Goal: Find contact information: Find contact information

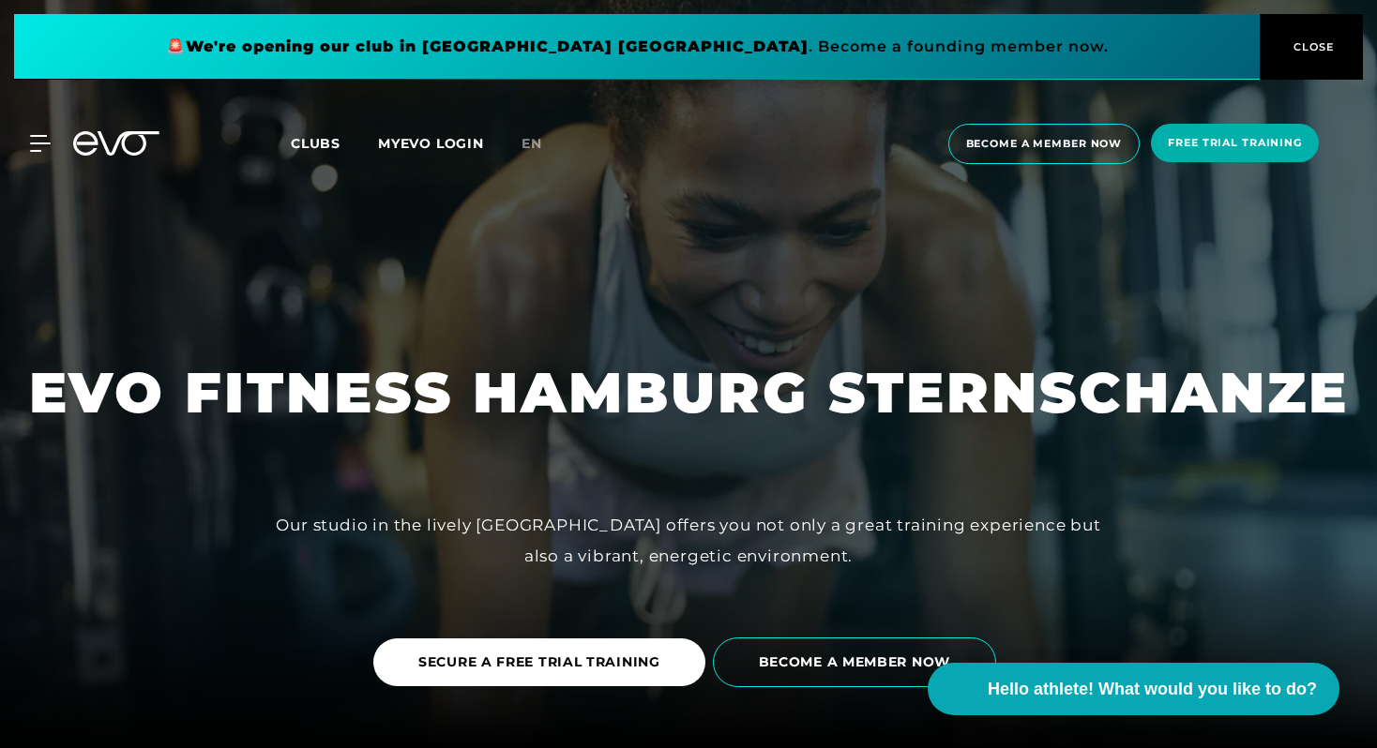
click at [52, 142] on div "MyEVO Login About EVO Memberships Trial training DAY PASS EVO Studios [GEOGRAPH…" at bounding box center [29, 143] width 66 height 17
click at [39, 144] on icon at bounding box center [43, 143] width 27 height 17
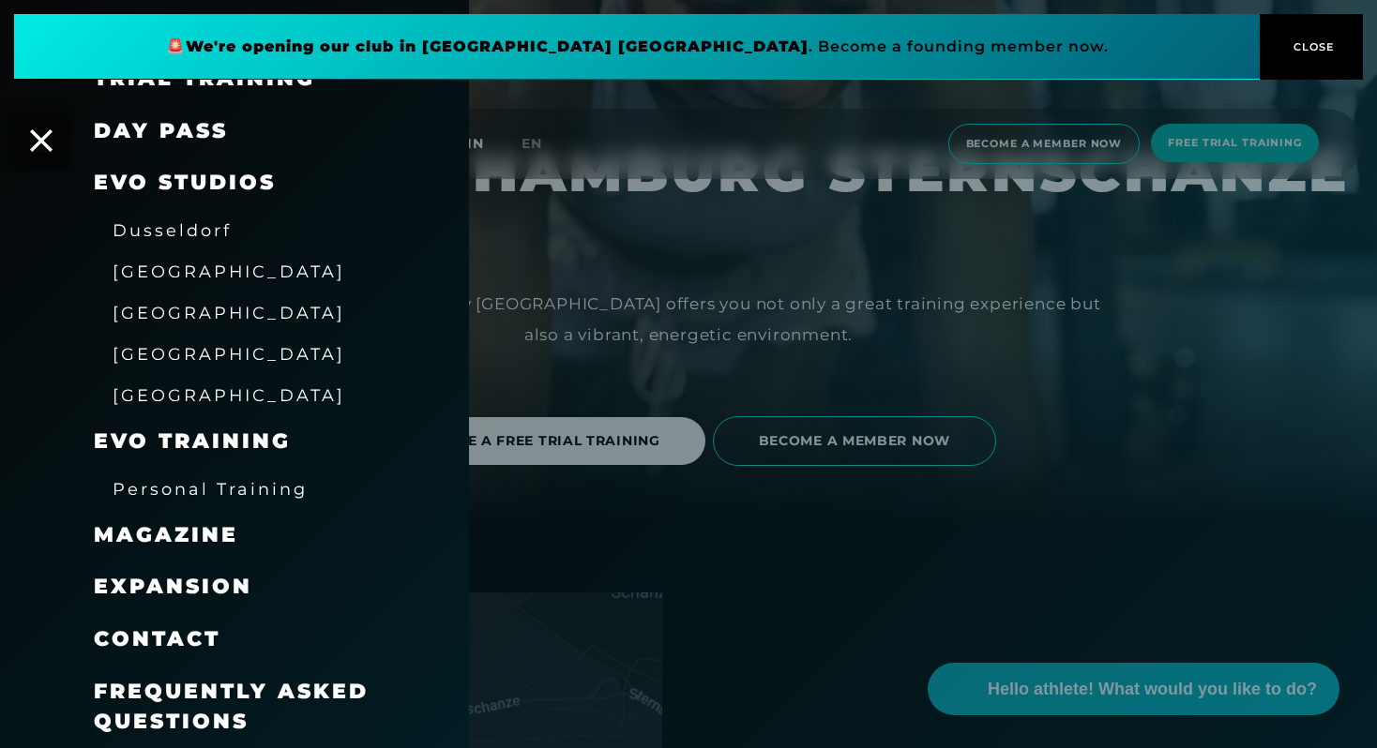
scroll to position [228, 0]
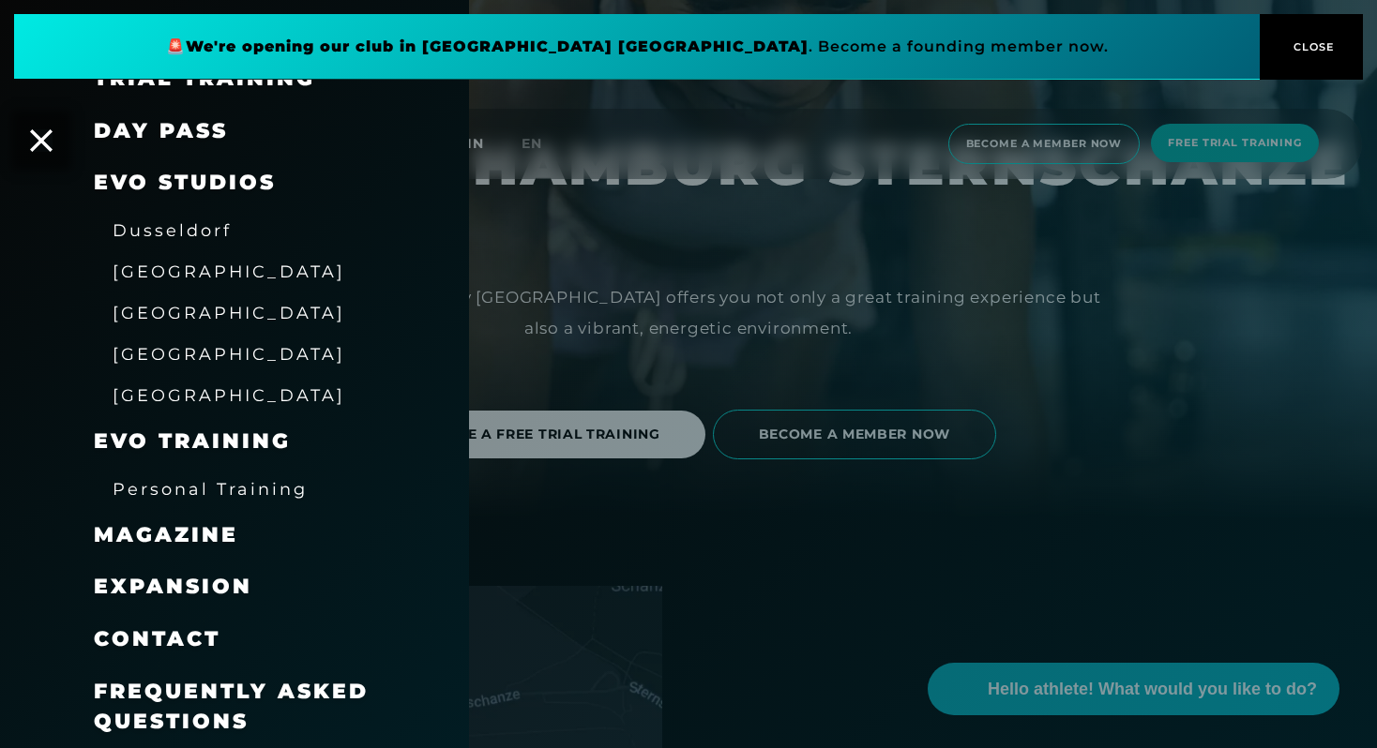
click at [139, 647] on font "contact" at bounding box center [157, 638] width 127 height 25
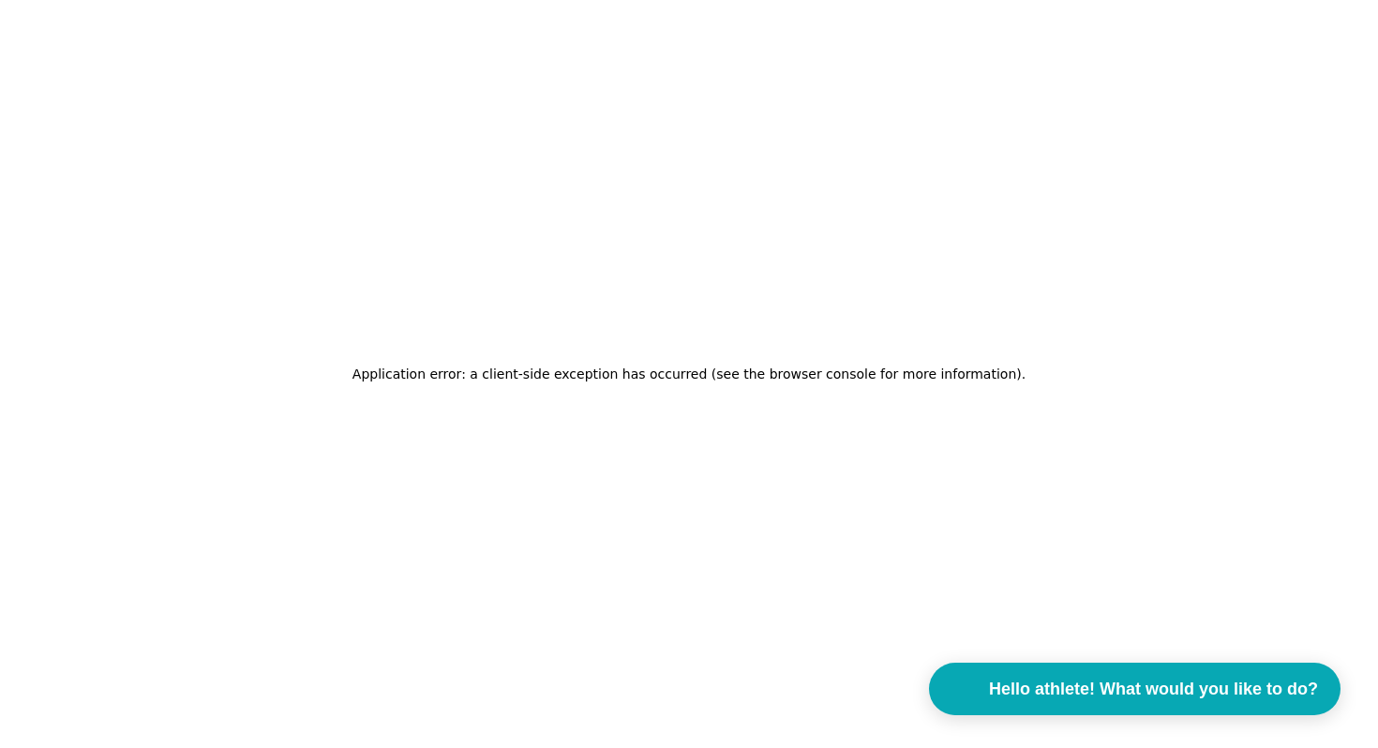
click at [586, 383] on h2 "Application error: a client-side exception has occurred (see the browser consol…" at bounding box center [689, 374] width 673 height 26
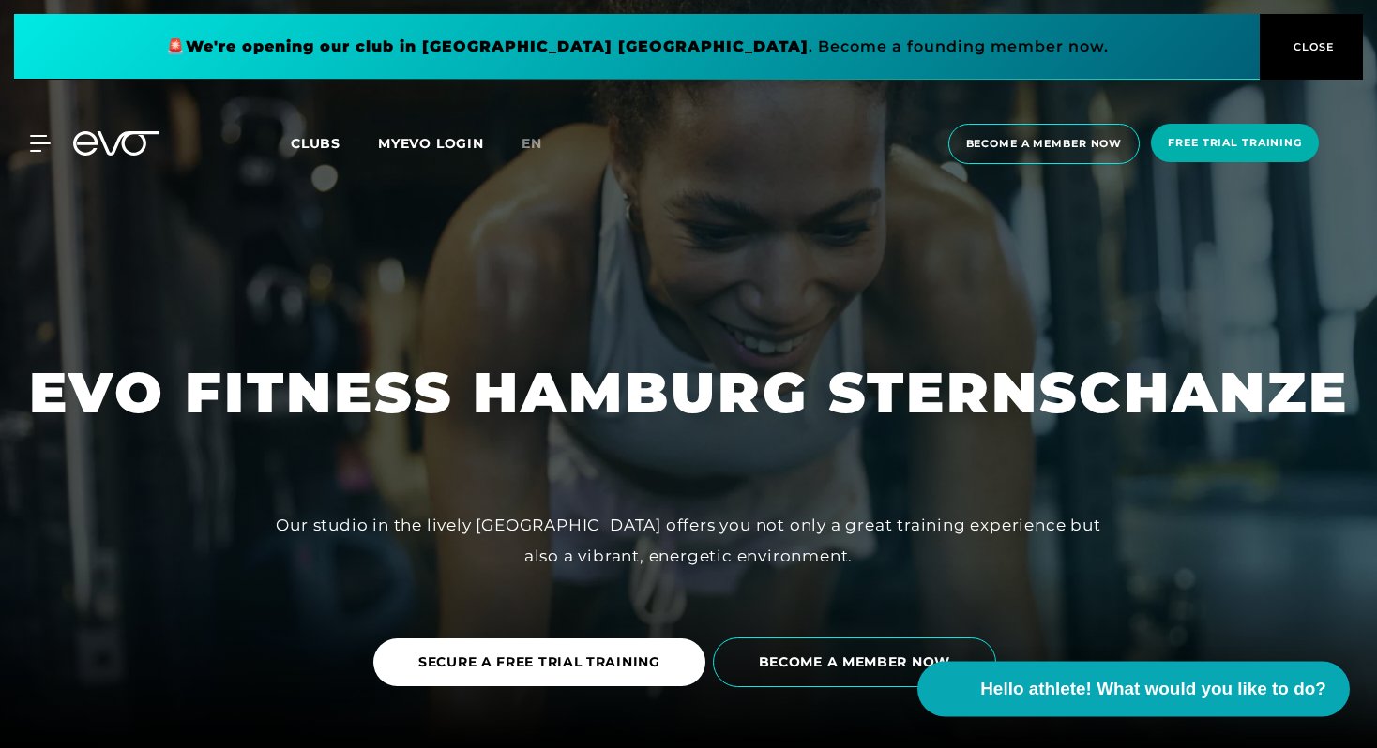
click at [1100, 663] on button "Hello athlete! What would you like to do?" at bounding box center [1133, 689] width 432 height 55
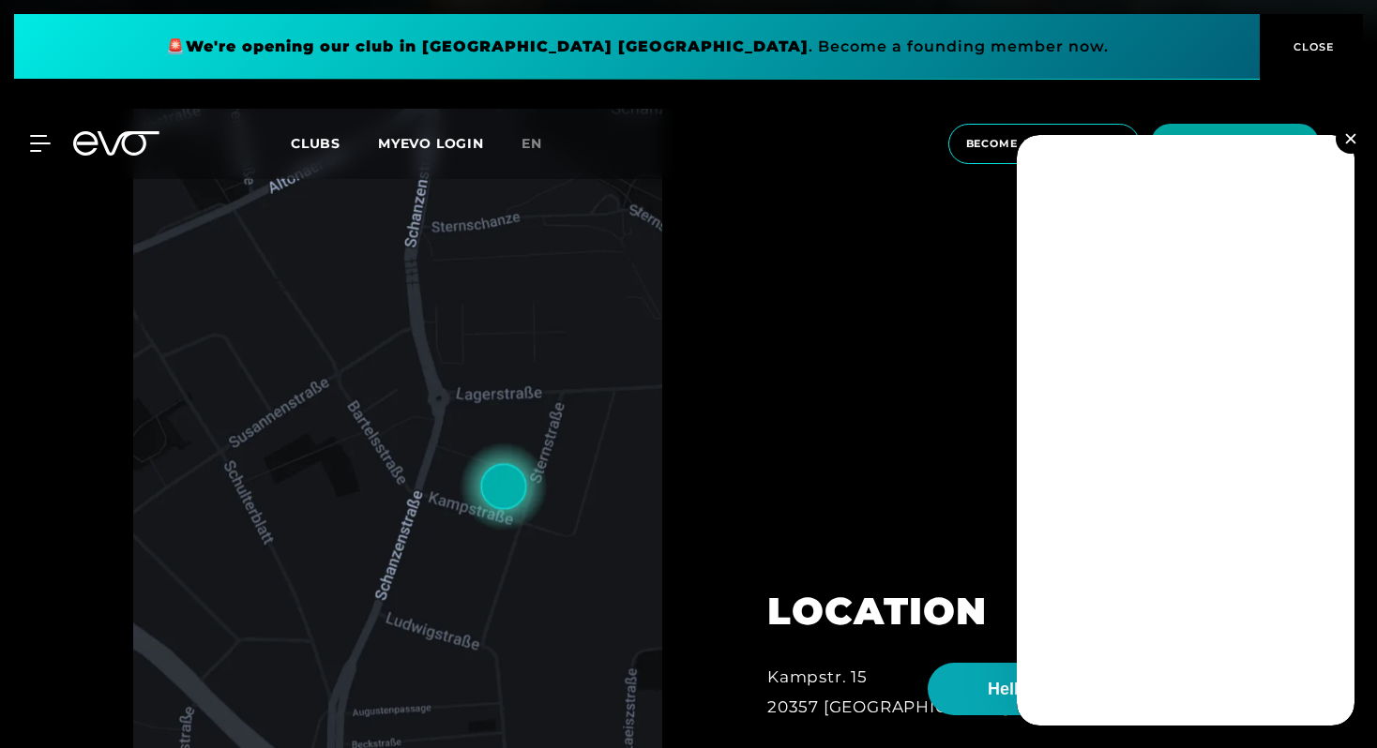
scroll to position [710, 0]
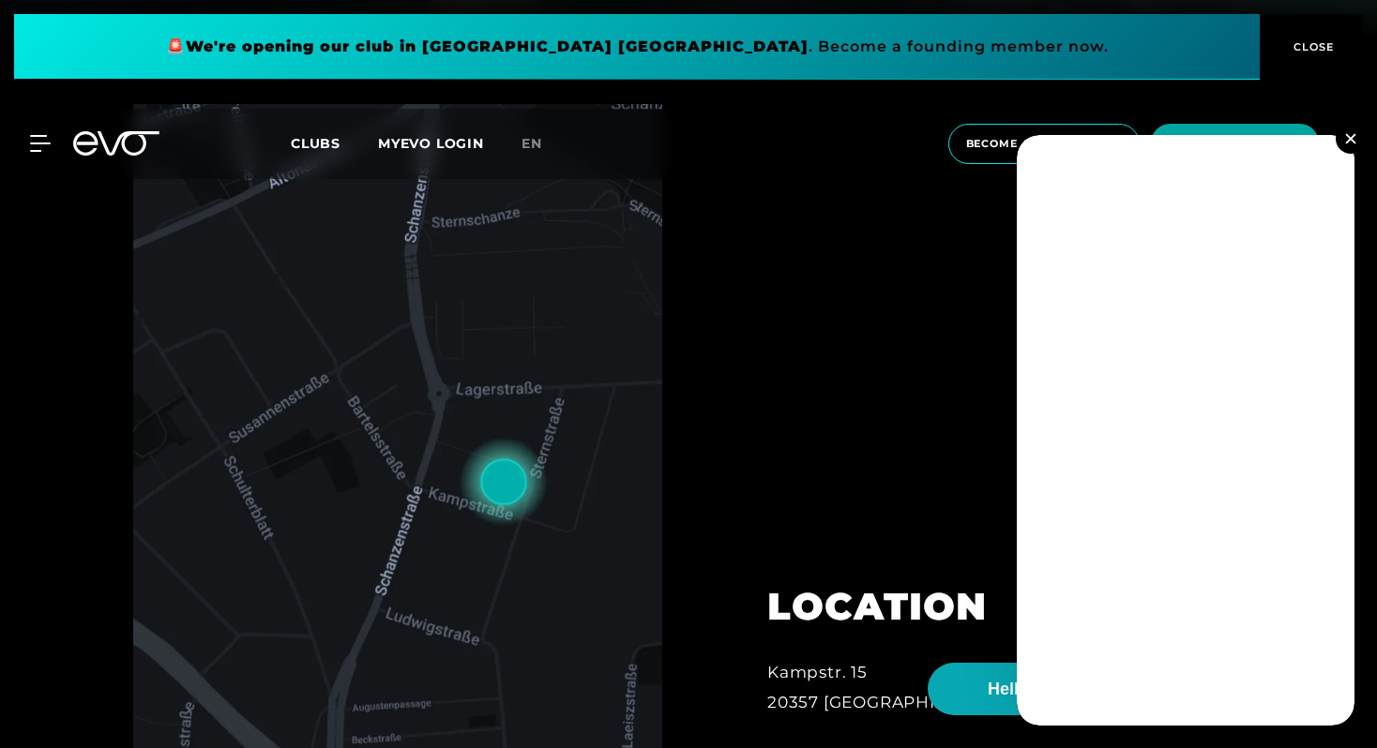
click at [1351, 140] on img at bounding box center [1350, 138] width 10 height 10
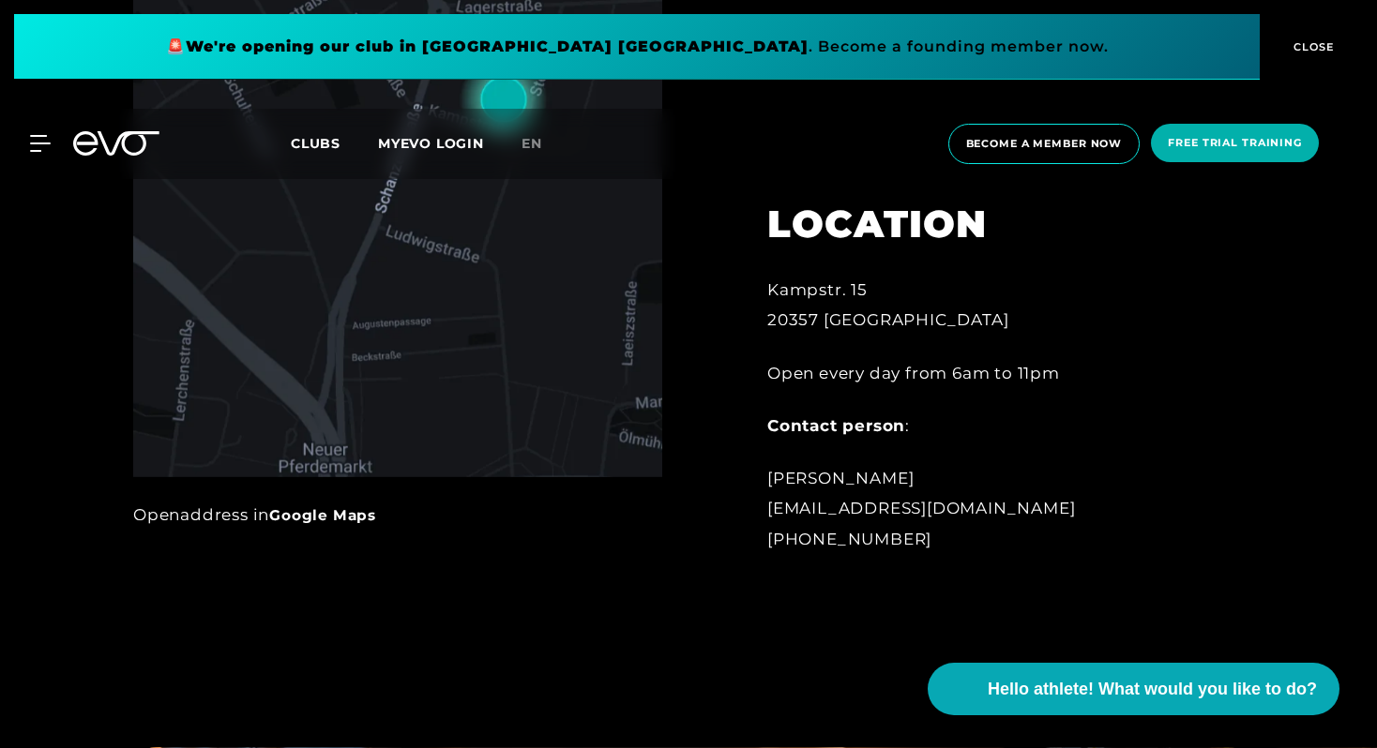
scroll to position [1094, 0]
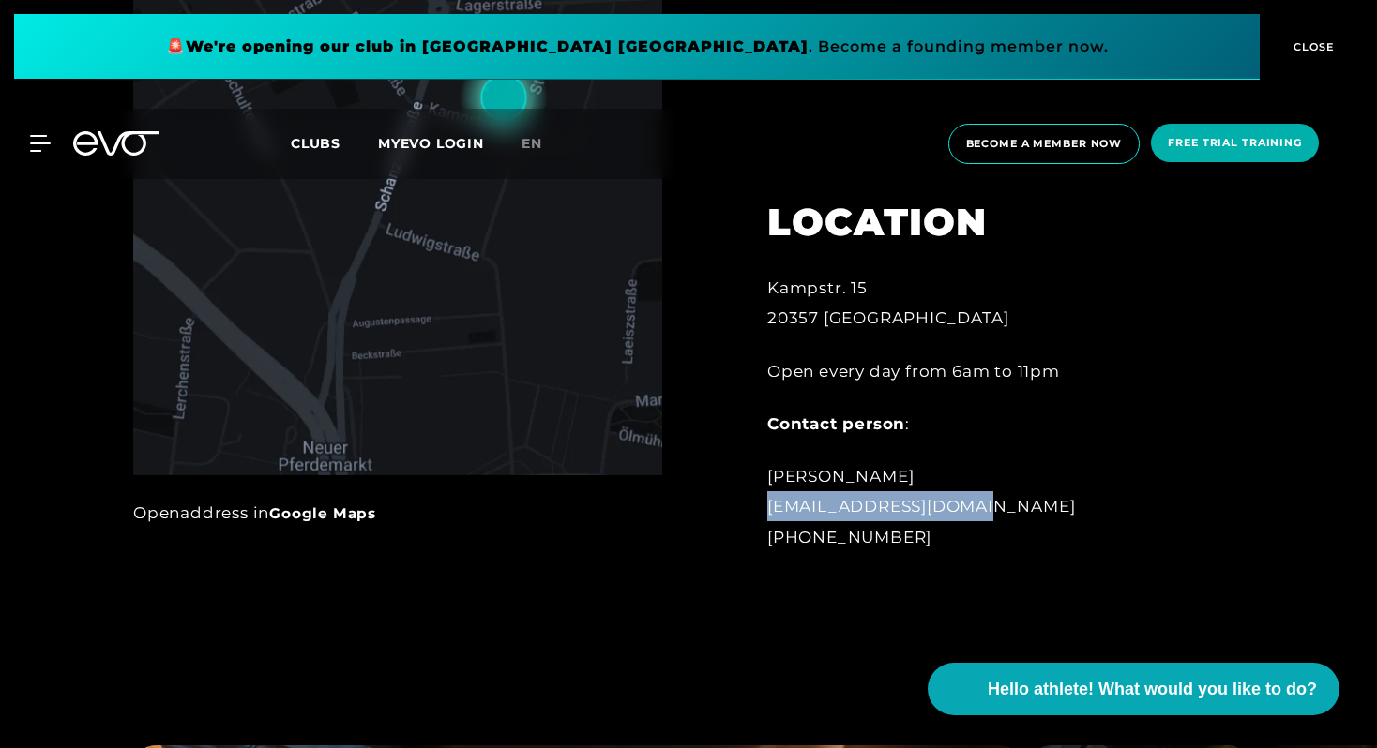
drag, startPoint x: 978, startPoint y: 504, endPoint x: 763, endPoint y: 510, distance: 214.8
click at [763, 510] on div "LOCATION [STREET_ADDRESS] Open every day from 6am to 11pm Contact person : [PER…" at bounding box center [973, 364] width 465 height 422
copy font "[EMAIL_ADDRESS][DOMAIN_NAME]"
